Goal: Task Accomplishment & Management: Complete application form

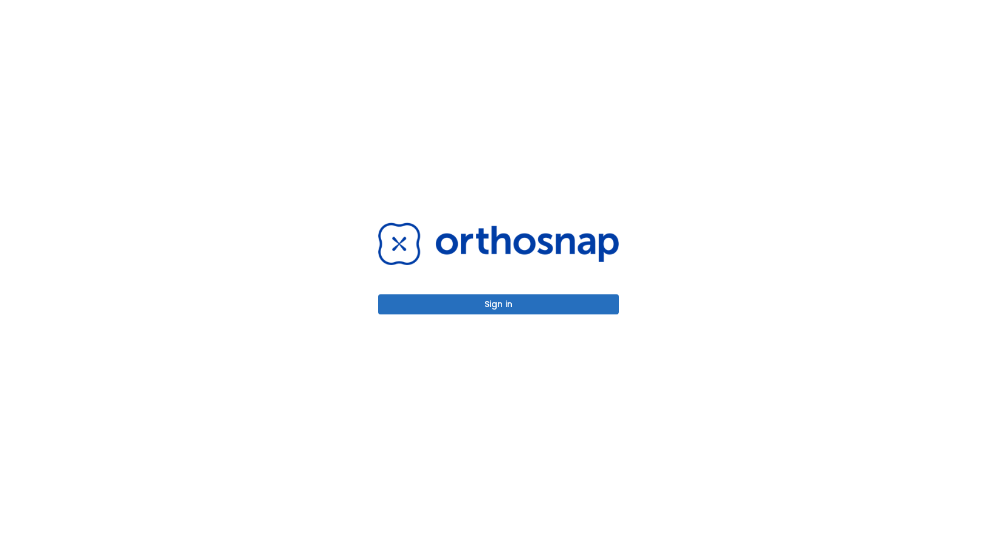
click at [555, 300] on button "Sign in" at bounding box center [498, 304] width 241 height 20
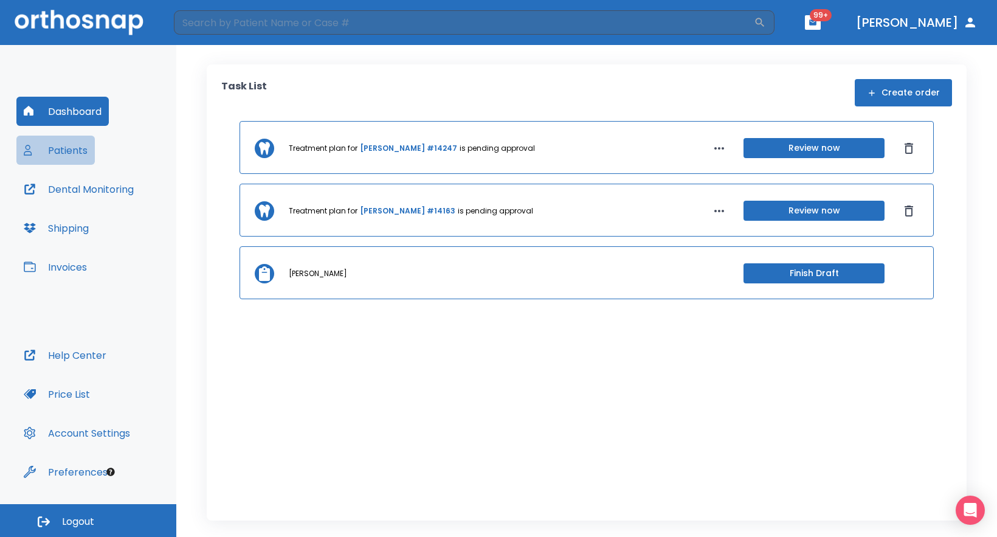
click at [66, 155] on button "Patients" at bounding box center [55, 150] width 78 height 29
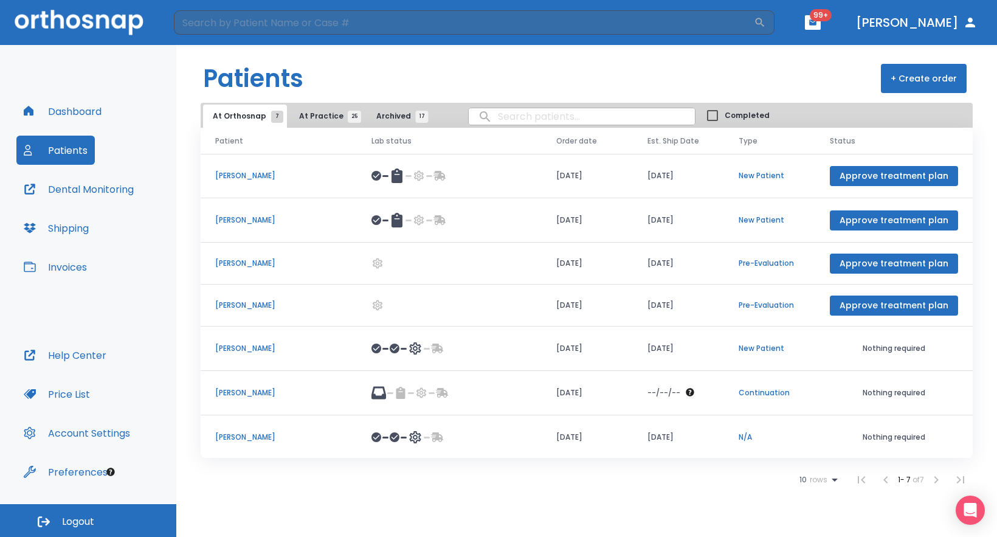
click at [572, 112] on input "search" at bounding box center [582, 117] width 226 height 24
type input "hebert"
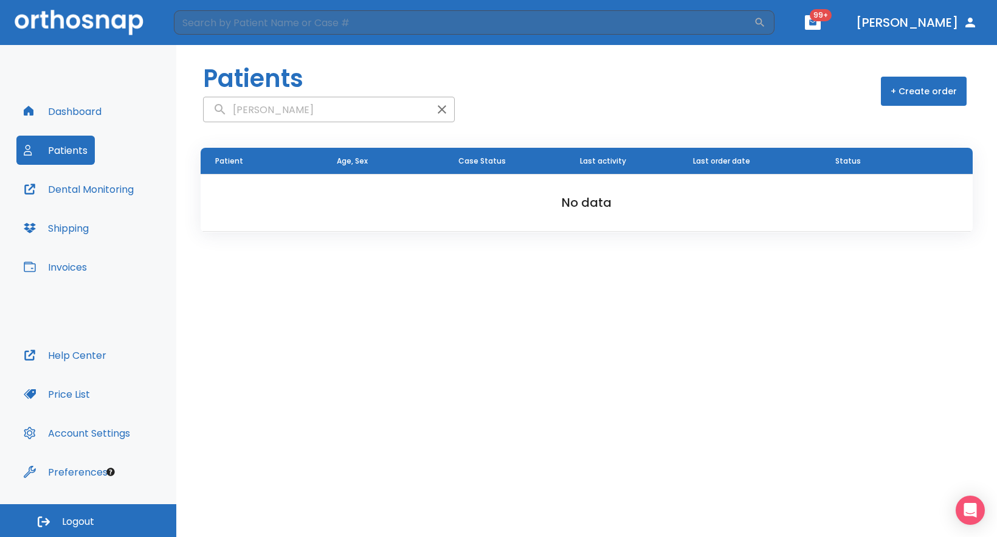
drag, startPoint x: 331, startPoint y: 105, endPoint x: 185, endPoint y: 127, distance: 147.0
click at [187, 127] on header "Patients hebert + Create order" at bounding box center [586, 86] width 820 height 83
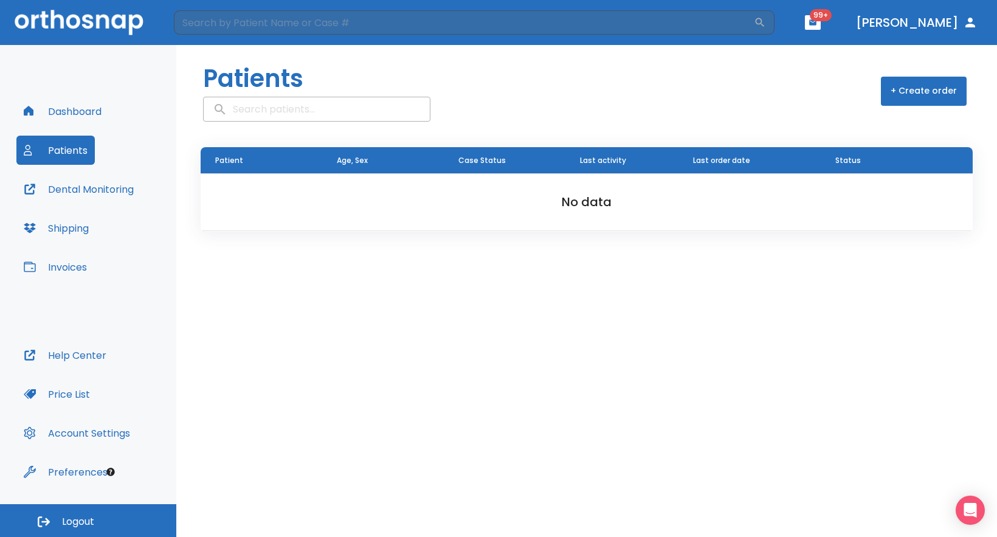
click at [68, 150] on button "Patients" at bounding box center [55, 150] width 78 height 29
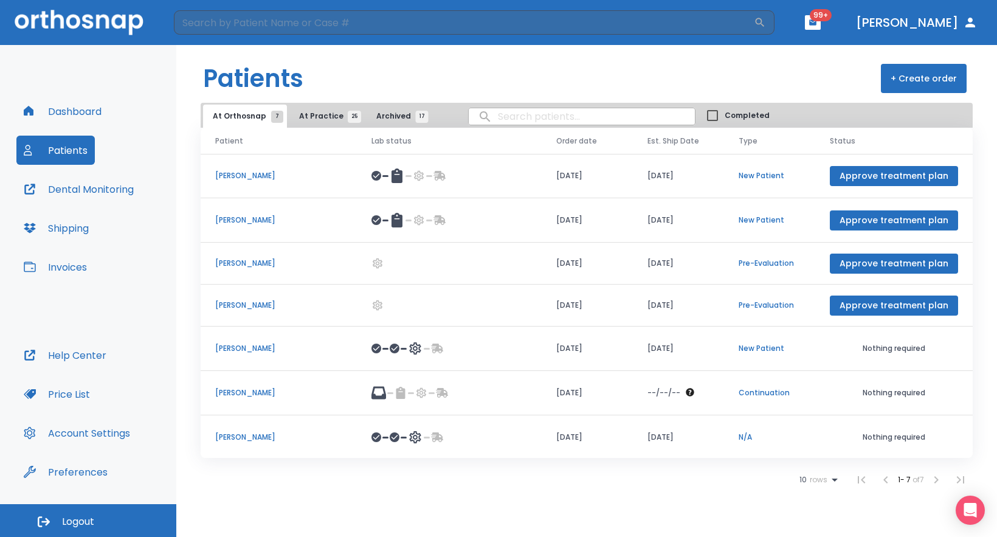
click at [321, 108] on button "At Practice 25" at bounding box center [326, 116] width 75 height 23
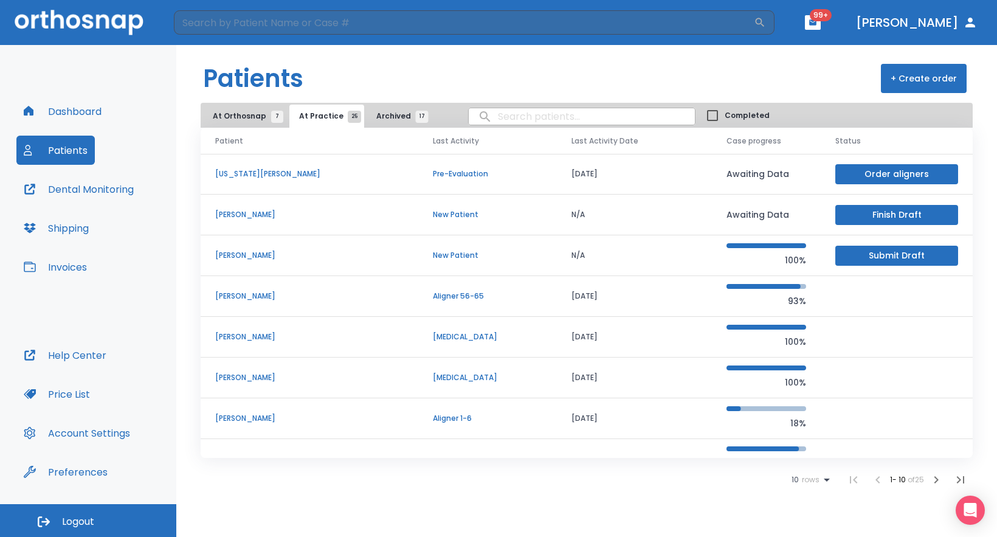
click at [933, 478] on icon "button" at bounding box center [936, 479] width 15 height 15
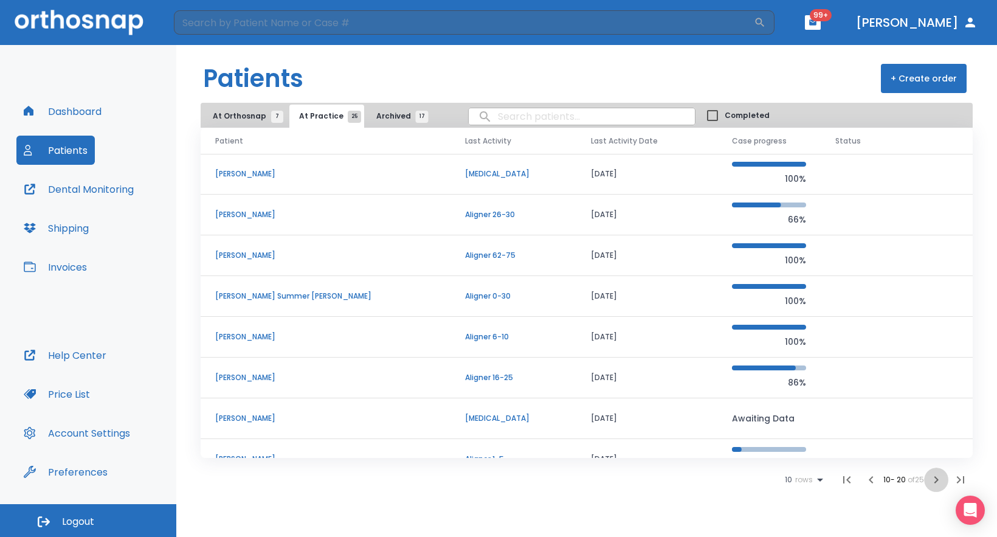
click at [933, 478] on icon "button" at bounding box center [936, 479] width 15 height 15
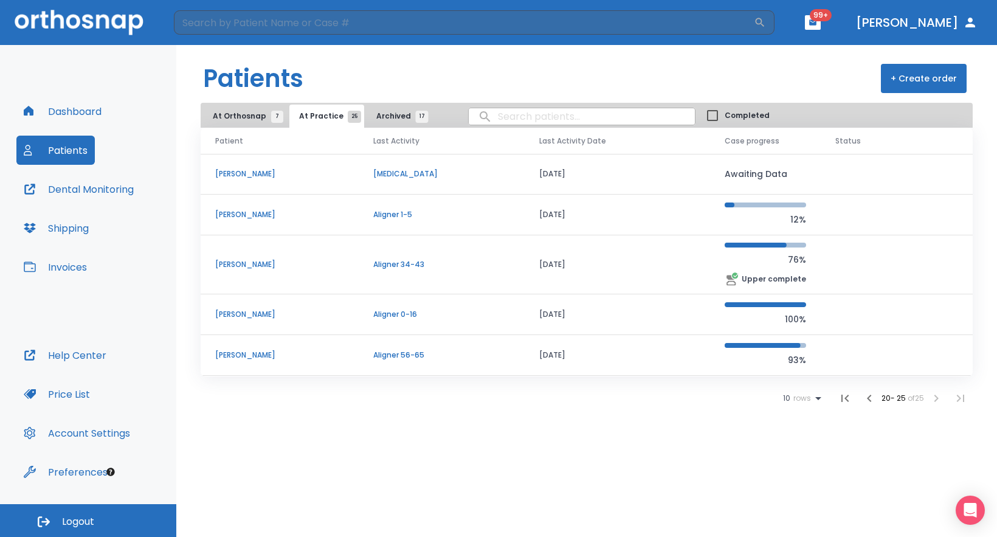
click at [870, 396] on icon "button" at bounding box center [869, 398] width 15 height 15
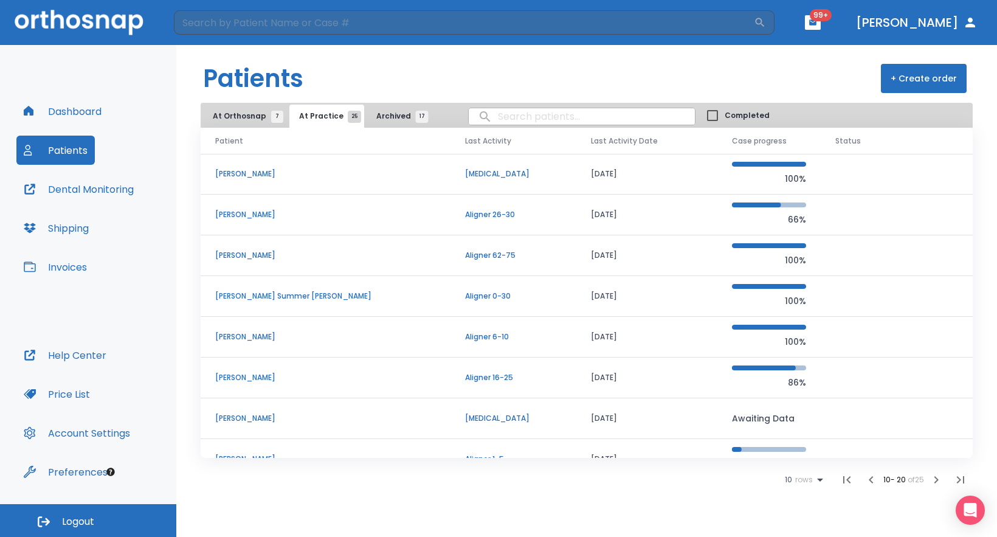
click at [868, 481] on icon "button" at bounding box center [870, 479] width 4 height 7
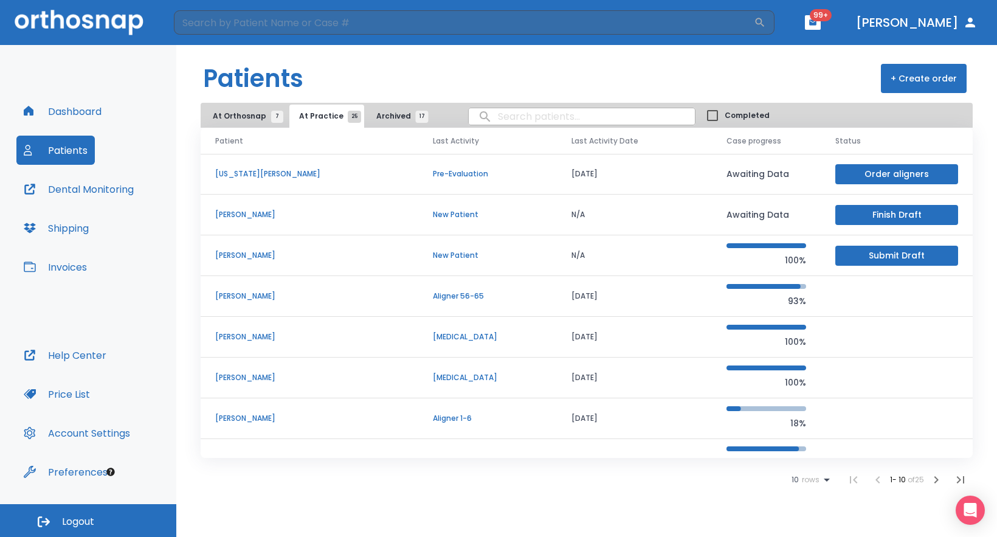
click at [256, 252] on p "Chermaine Hebert" at bounding box center [309, 255] width 188 height 11
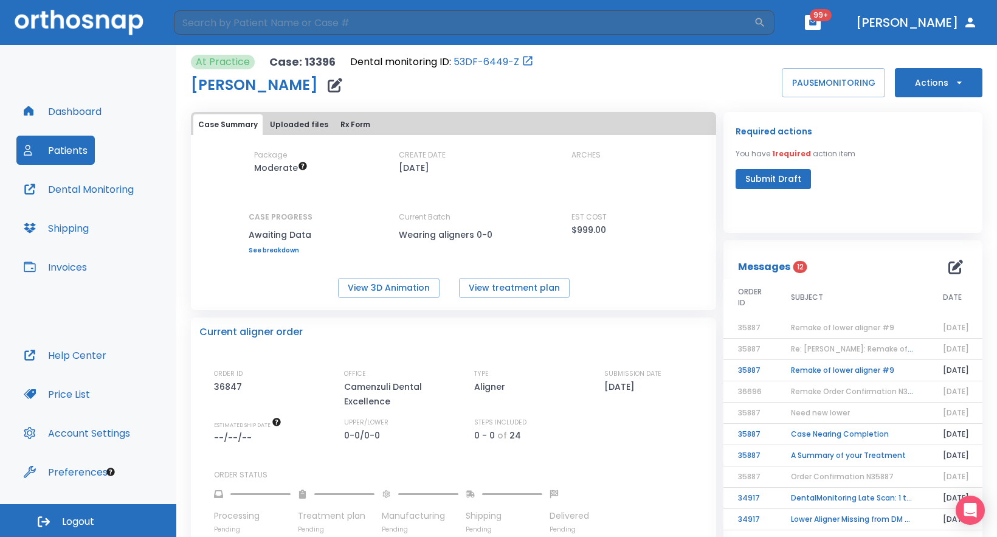
click at [791, 172] on button "Submit Draft" at bounding box center [772, 179] width 75 height 20
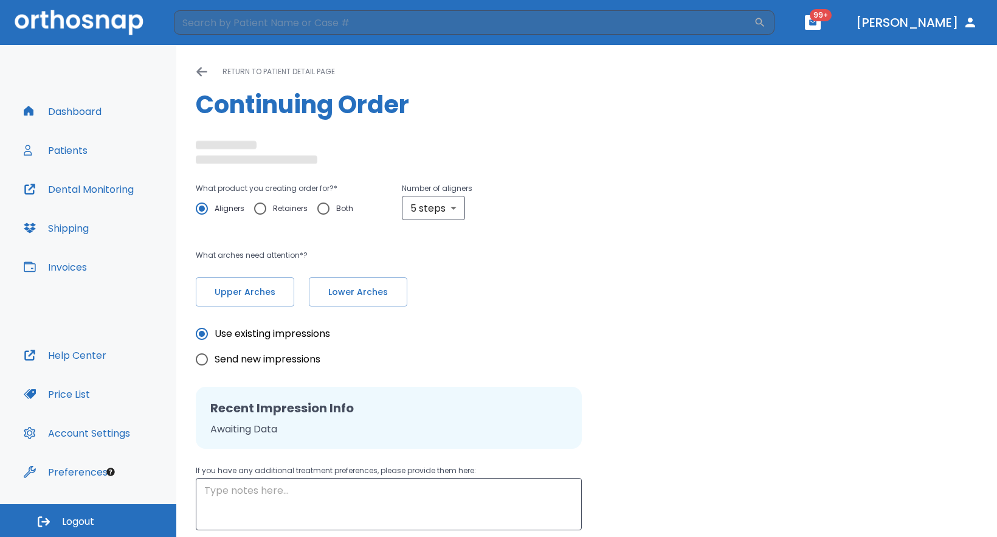
radio input "false"
radio input "true"
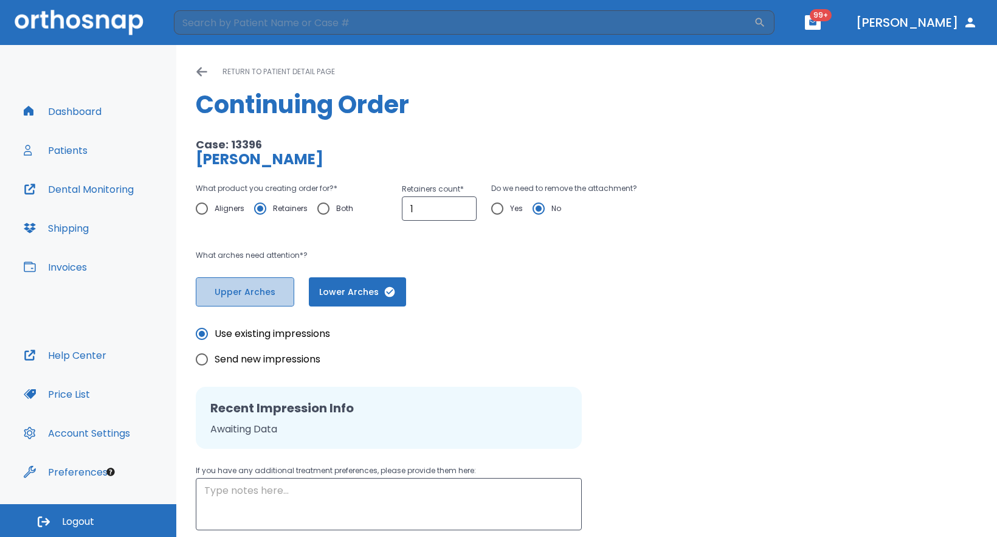
click at [261, 287] on span "Upper Arches" at bounding box center [244, 292] width 73 height 13
click at [304, 354] on span "Send new impressions" at bounding box center [268, 359] width 106 height 15
click at [215, 354] on input "Send new impressions" at bounding box center [202, 359] width 26 height 26
radio input "true"
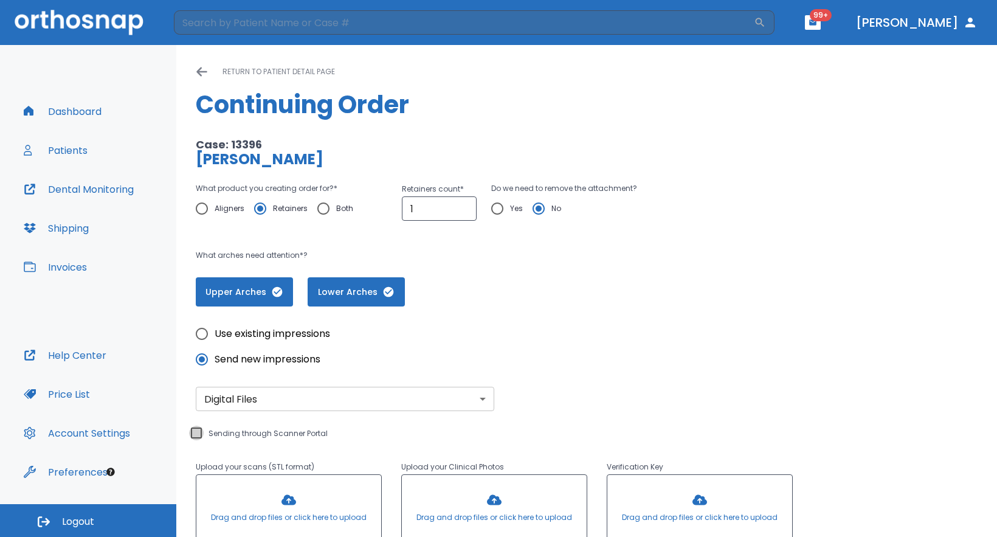
click at [196, 430] on input "Sending through Scanner Portal" at bounding box center [196, 432] width 15 height 15
checkbox input "true"
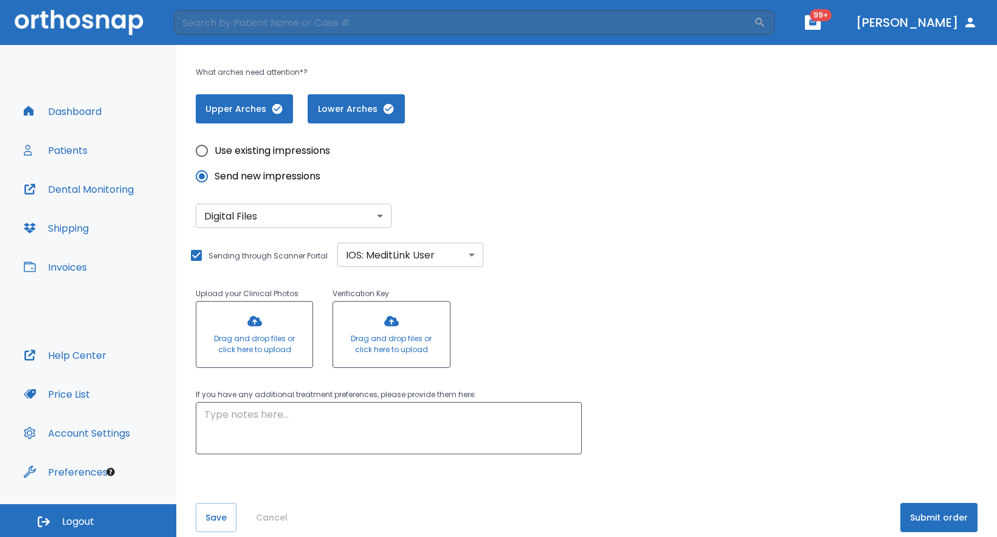
scroll to position [184, 0]
click at [245, 327] on div at bounding box center [254, 334] width 116 height 66
click at [261, 334] on div at bounding box center [254, 334] width 116 height 66
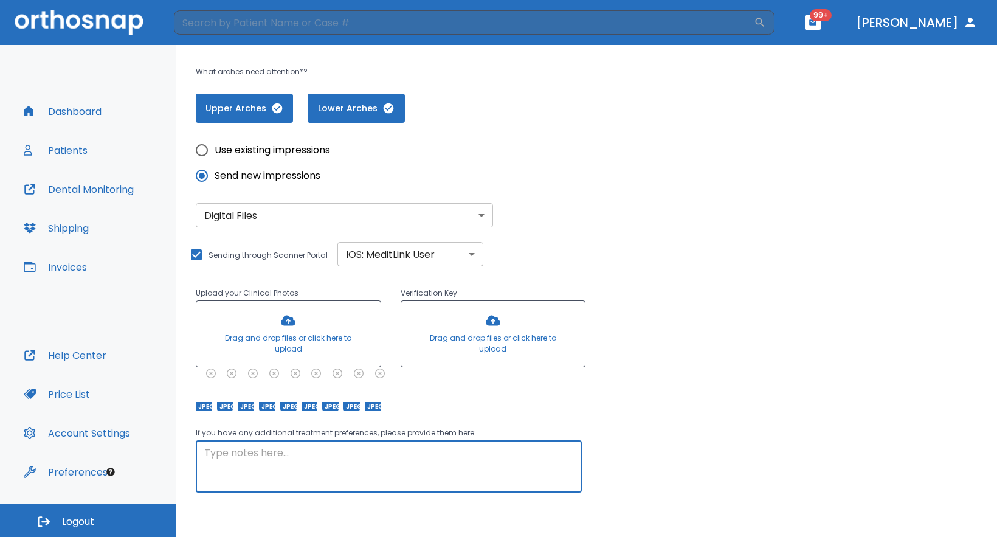
click at [365, 456] on textarea at bounding box center [388, 466] width 369 height 42
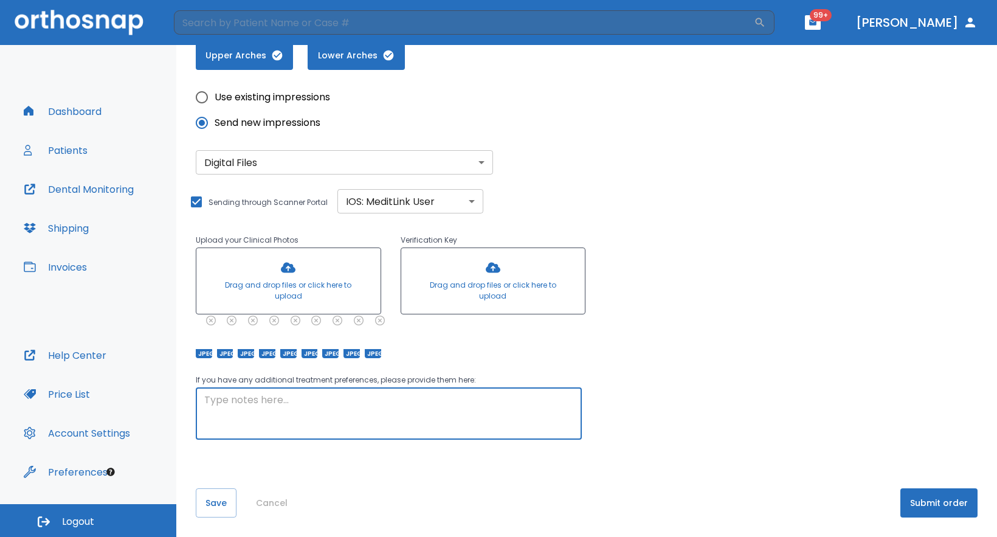
click at [363, 405] on textarea at bounding box center [388, 414] width 369 height 42
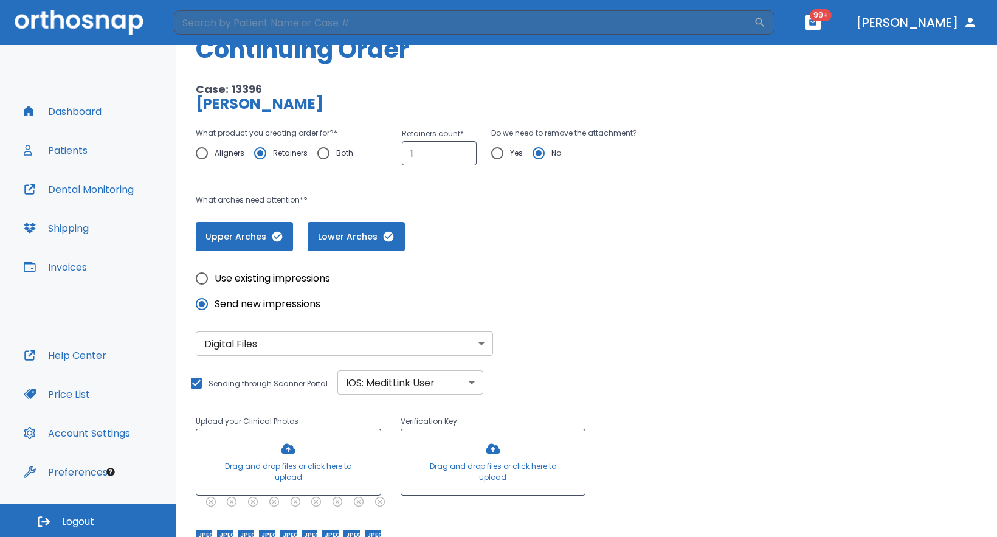
scroll to position [54, 0]
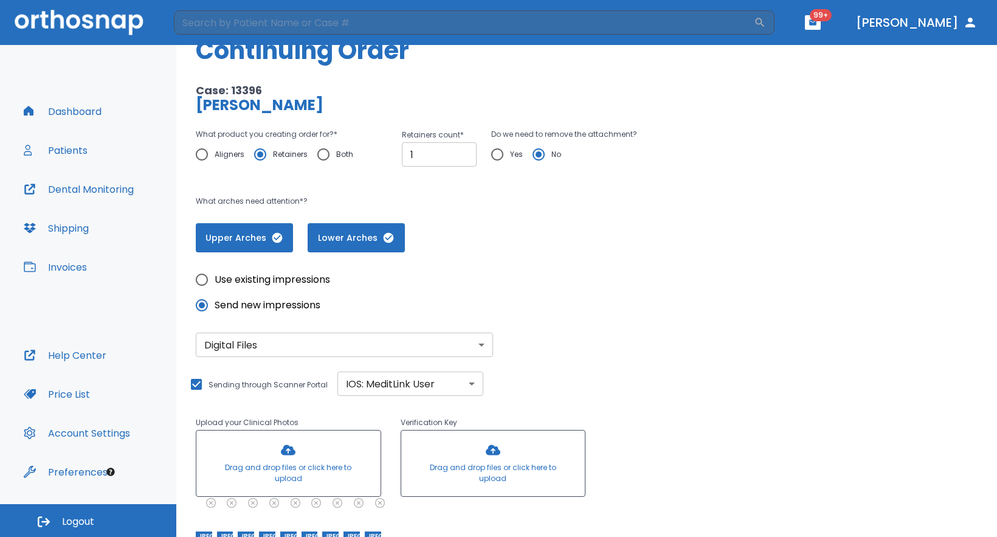
type textarea "Please fabricate upper and lower retainers based on new scan data. Retainers wi…"
click at [439, 150] on input "1" at bounding box center [439, 154] width 75 height 24
type input "2"
click at [461, 148] on input "2" at bounding box center [439, 154] width 75 height 24
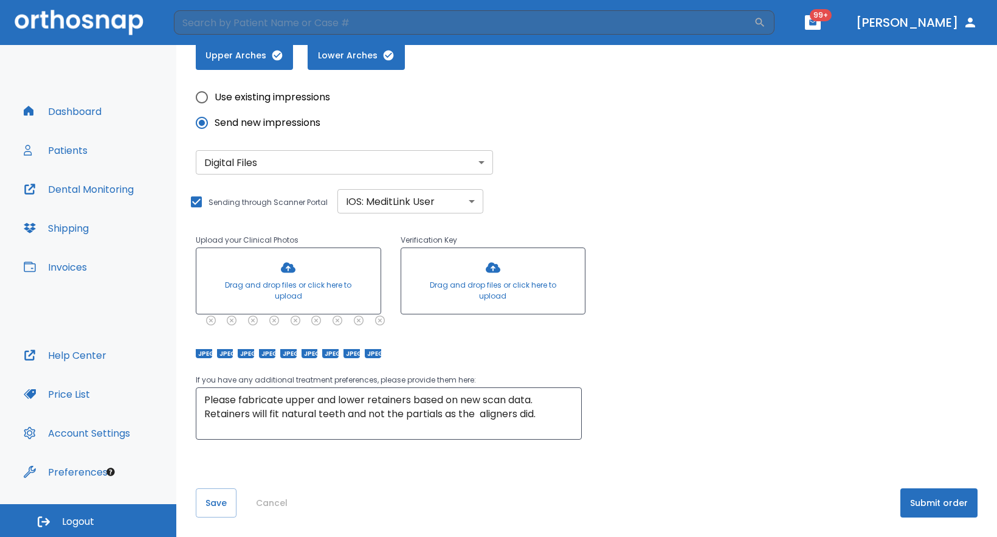
scroll to position [236, 0]
drag, startPoint x: 557, startPoint y: 416, endPoint x: 201, endPoint y: 426, distance: 355.6
click at [201, 426] on div "Please fabricate upper and lower retainers based on new scan data. Retainers wi…" at bounding box center [389, 413] width 386 height 52
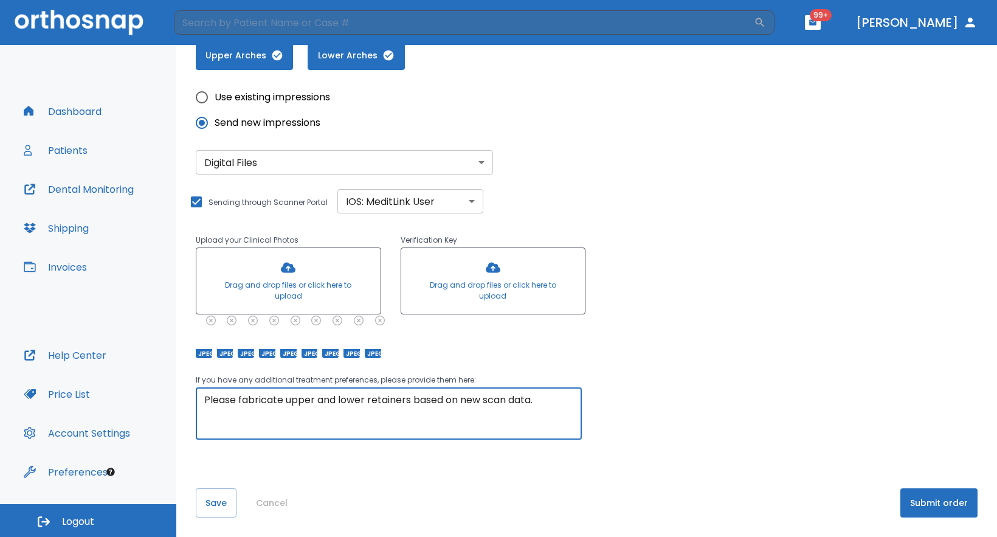
type textarea "Please fabricate upper and lower retainers based on new scan data."
click at [941, 506] on button "Submit order" at bounding box center [938, 502] width 77 height 29
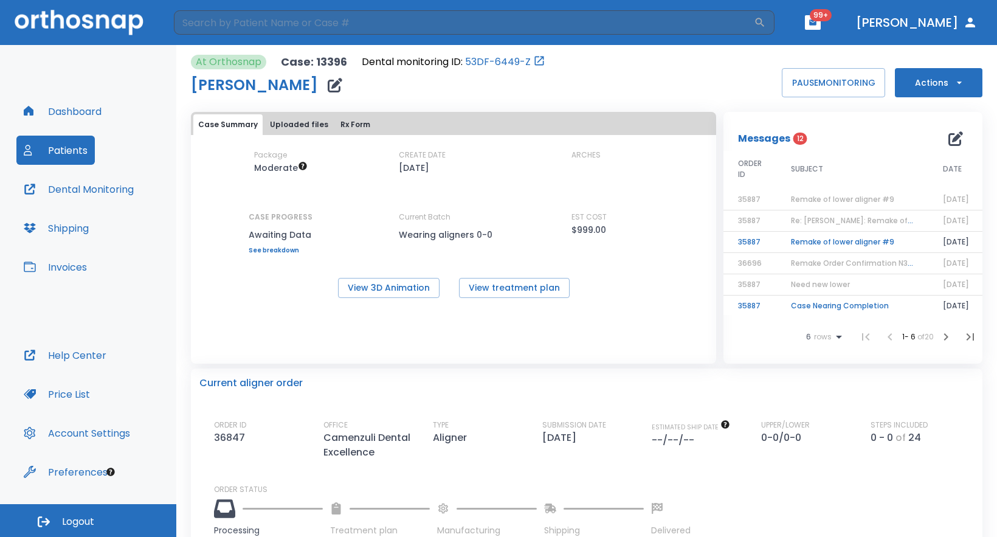
click at [337, 123] on button "Rx Form" at bounding box center [355, 124] width 40 height 21
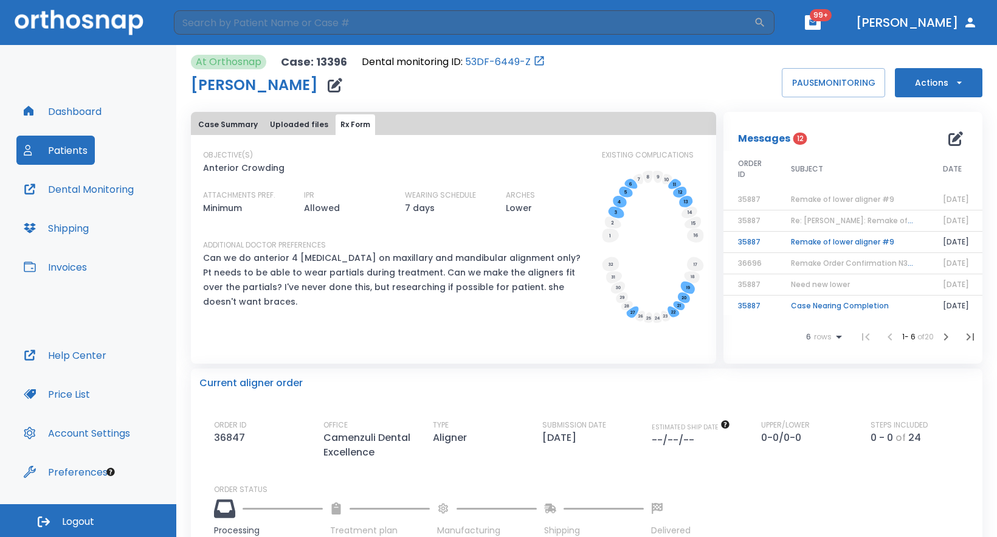
click at [284, 124] on button "Uploaded files" at bounding box center [299, 124] width 68 height 21
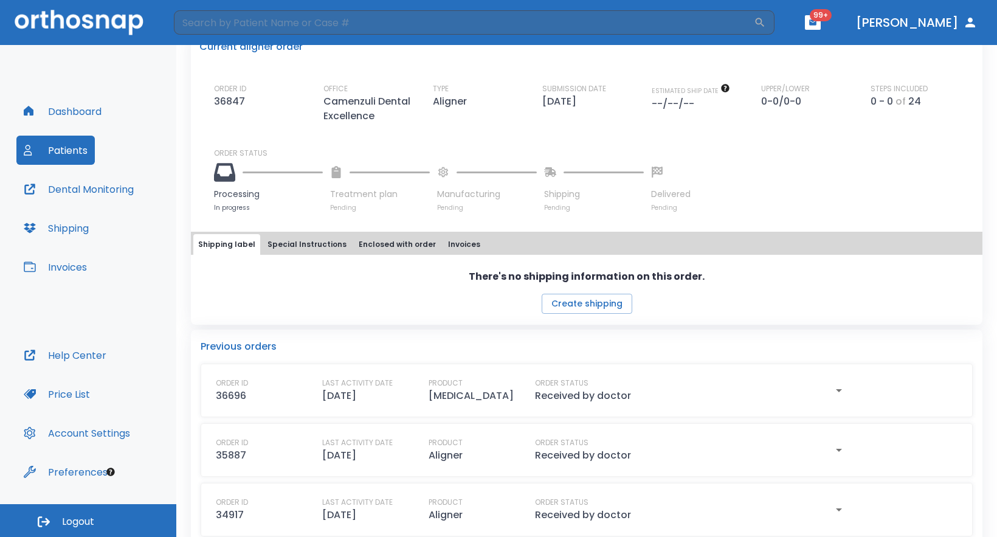
scroll to position [380, 0]
click at [839, 389] on icon "button" at bounding box center [838, 389] width 15 height 15
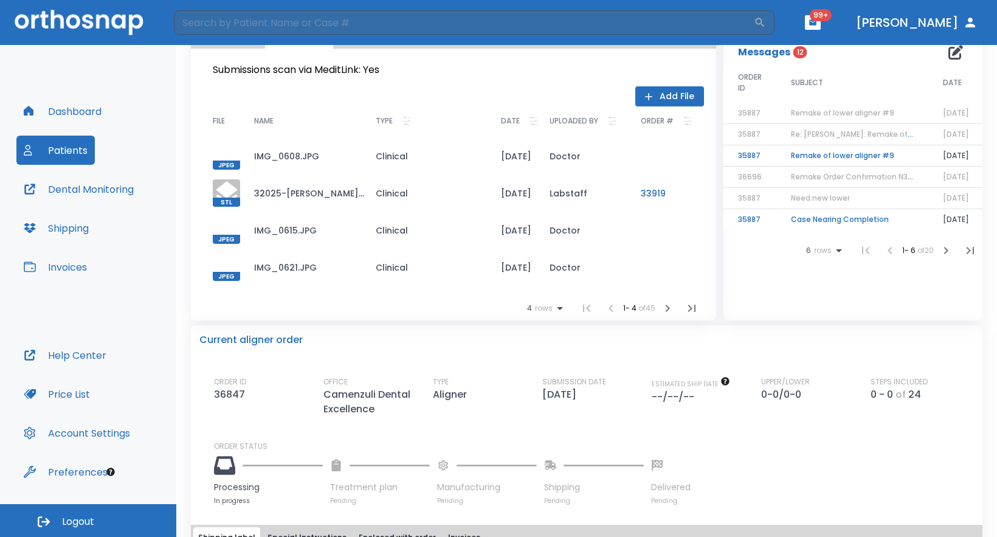
scroll to position [0, 0]
